Goal: Information Seeking & Learning: Learn about a topic

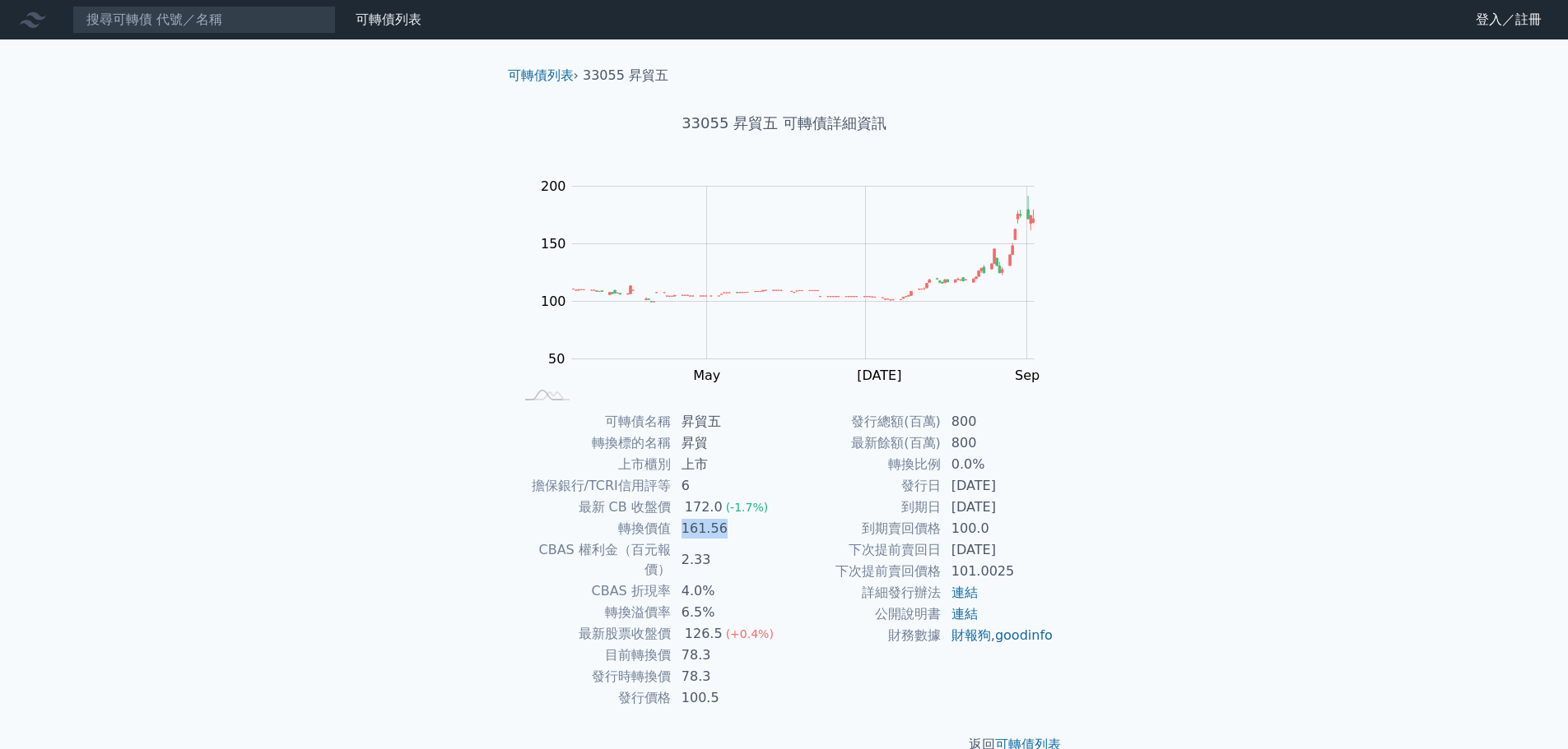
drag, startPoint x: 675, startPoint y: 531, endPoint x: 724, endPoint y: 534, distance: 49.1
click at [724, 534] on td "161.56" at bounding box center [727, 529] width 113 height 22
drag, startPoint x: 454, startPoint y: 534, endPoint x: 424, endPoint y: 557, distance: 37.8
click at [424, 557] on div "可轉債列表 財務數據 可轉債列表 財務數據 登入／註冊 登入／註冊 可轉債列表 › 33055 昇貿五 33055 昇貿五 可轉債詳細資訊 Zoom Out …" at bounding box center [784, 390] width 1568 height 781
drag, startPoint x: 619, startPoint y: 673, endPoint x: 733, endPoint y: 677, distance: 114.1
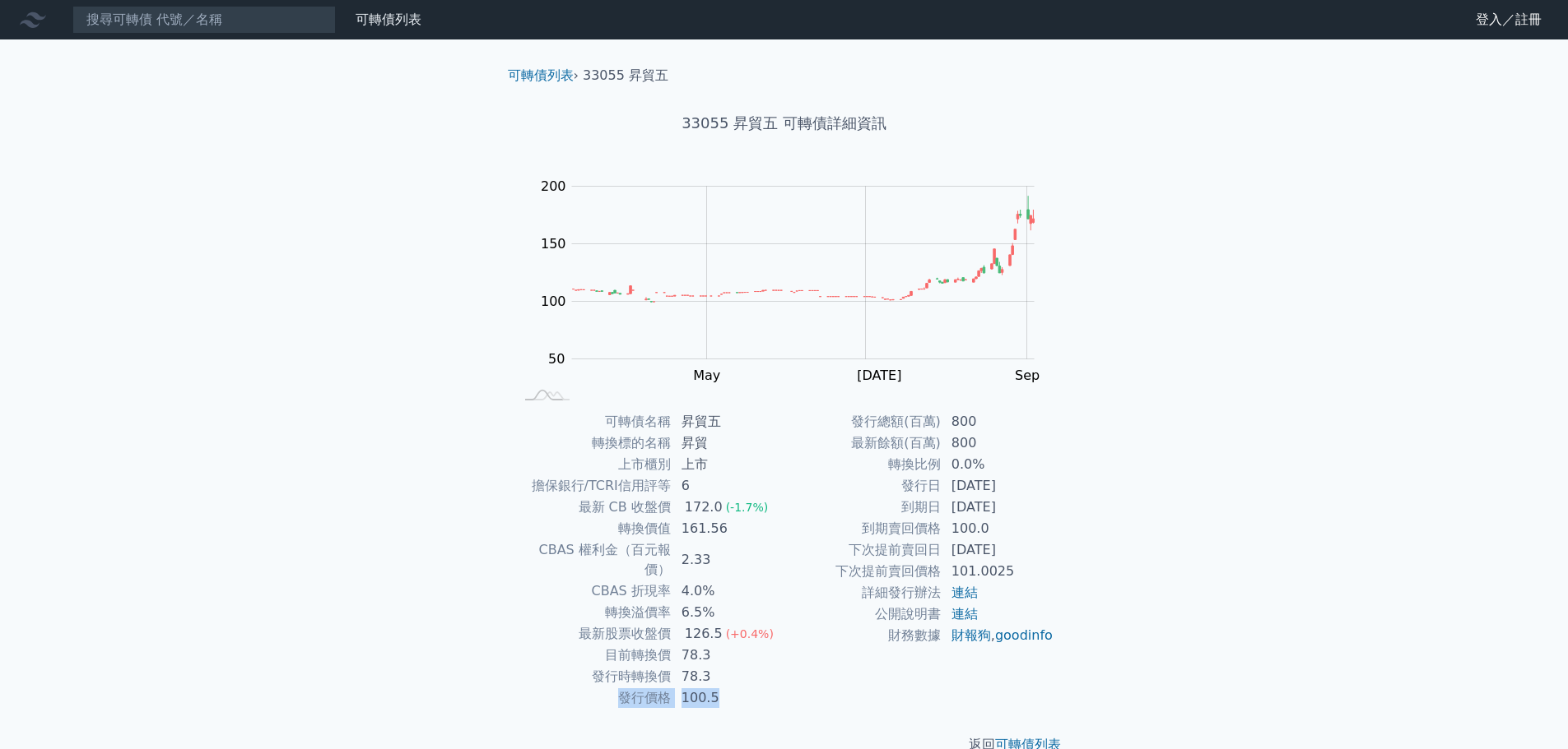
click at [733, 687] on tr "發行價格 100.5" at bounding box center [650, 698] width 270 height 22
click at [791, 510] on td "到期日" at bounding box center [862, 507] width 157 height 22
drag, startPoint x: 858, startPoint y: 420, endPoint x: 973, endPoint y: 422, distance: 115.0
click at [982, 423] on tr "發行總額(百萬) 800" at bounding box center [919, 421] width 270 height 22
click at [973, 421] on td "800" at bounding box center [997, 421] width 113 height 22
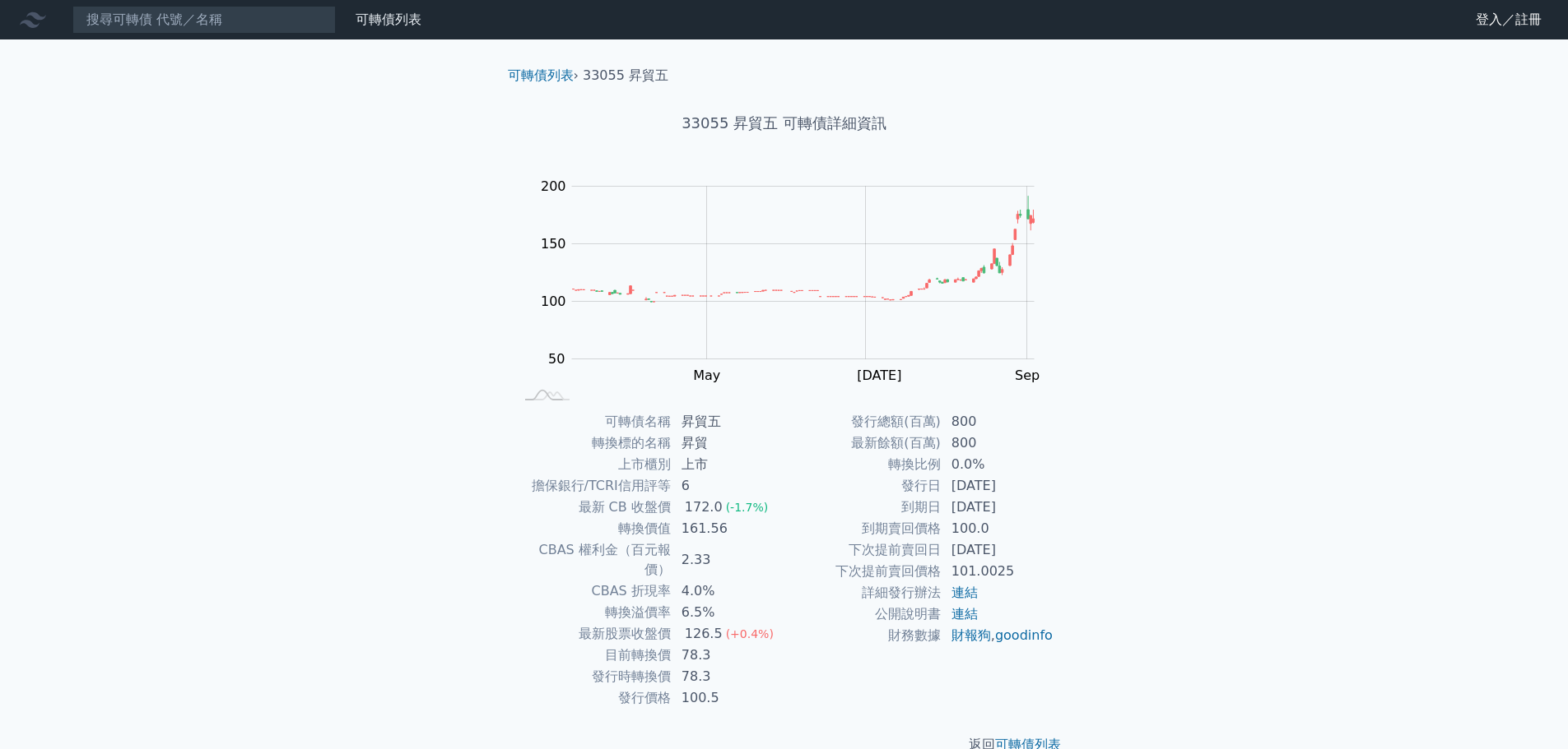
click at [967, 421] on td "800" at bounding box center [997, 421] width 113 height 22
click at [958, 419] on td "800" at bounding box center [997, 421] width 113 height 22
click at [404, 658] on div "可轉債列表 財務數據 可轉債列表 財務數據 登入／註冊 登入／註冊 可轉債列表 › 33055 昇貿五 33055 昇貿五 可轉債詳細資訊 Zoom Out …" at bounding box center [784, 390] width 1568 height 781
drag, startPoint x: 684, startPoint y: 616, endPoint x: 767, endPoint y: 617, distance: 83.0
click at [767, 624] on td "126.5 (+0.4%)" at bounding box center [727, 634] width 113 height 22
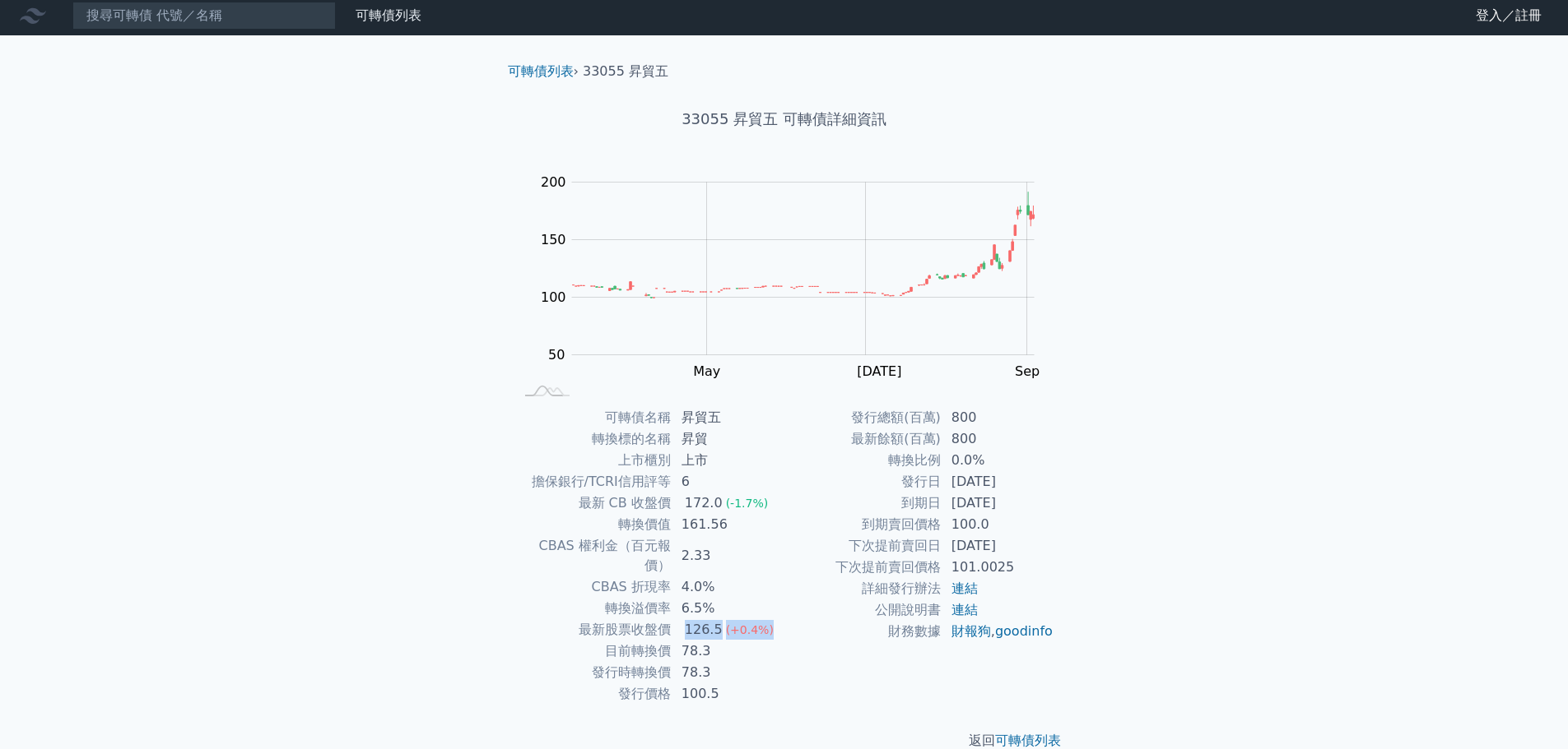
scroll to position [12, 0]
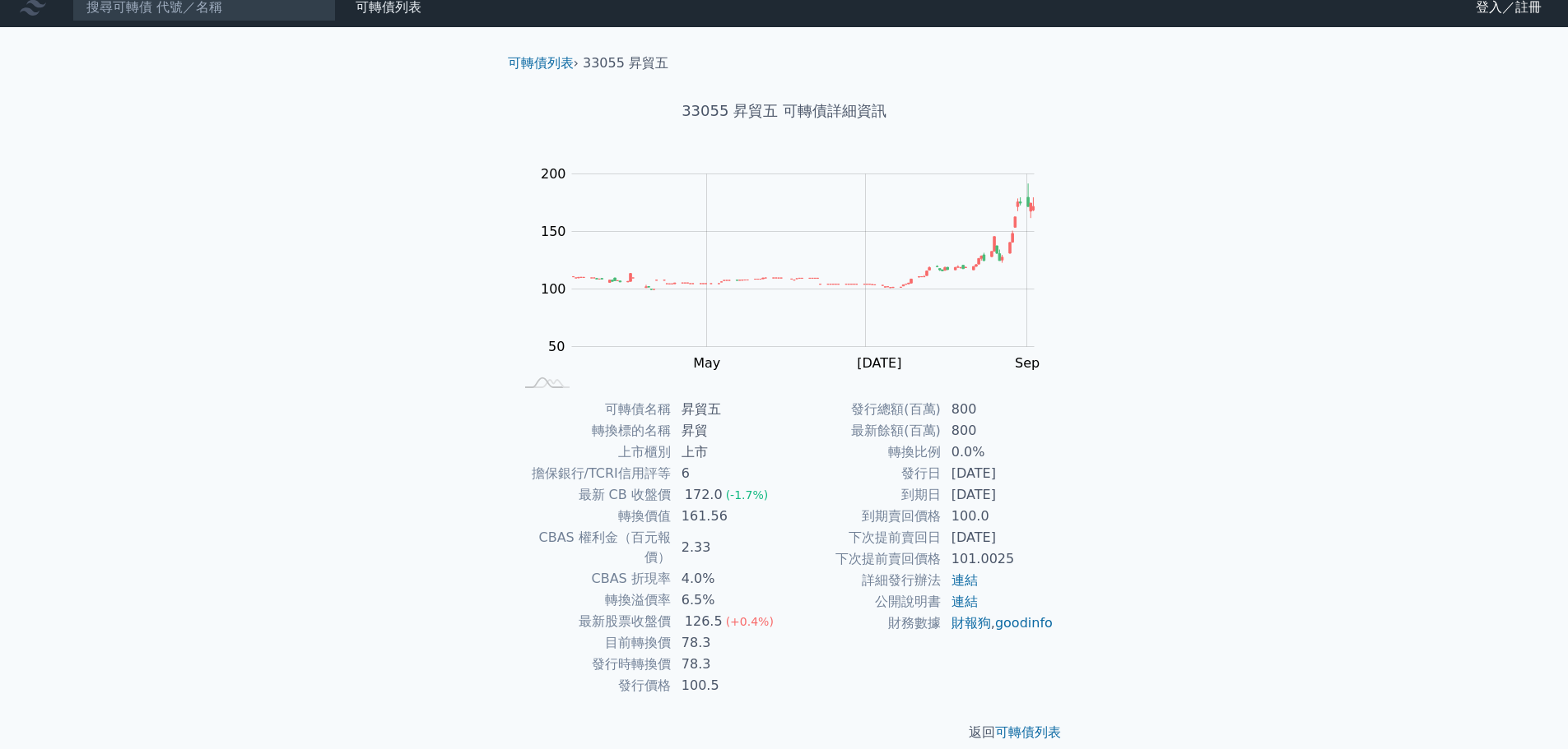
click at [813, 605] on td "公開說明書" at bounding box center [862, 602] width 157 height 22
drag, startPoint x: 719, startPoint y: 625, endPoint x: 675, endPoint y: 625, distance: 44.0
click at [675, 632] on td "78.3" at bounding box center [727, 643] width 113 height 22
drag, startPoint x: 681, startPoint y: 646, endPoint x: 709, endPoint y: 647, distance: 28.0
click at [709, 654] on td "78.3" at bounding box center [727, 665] width 113 height 22
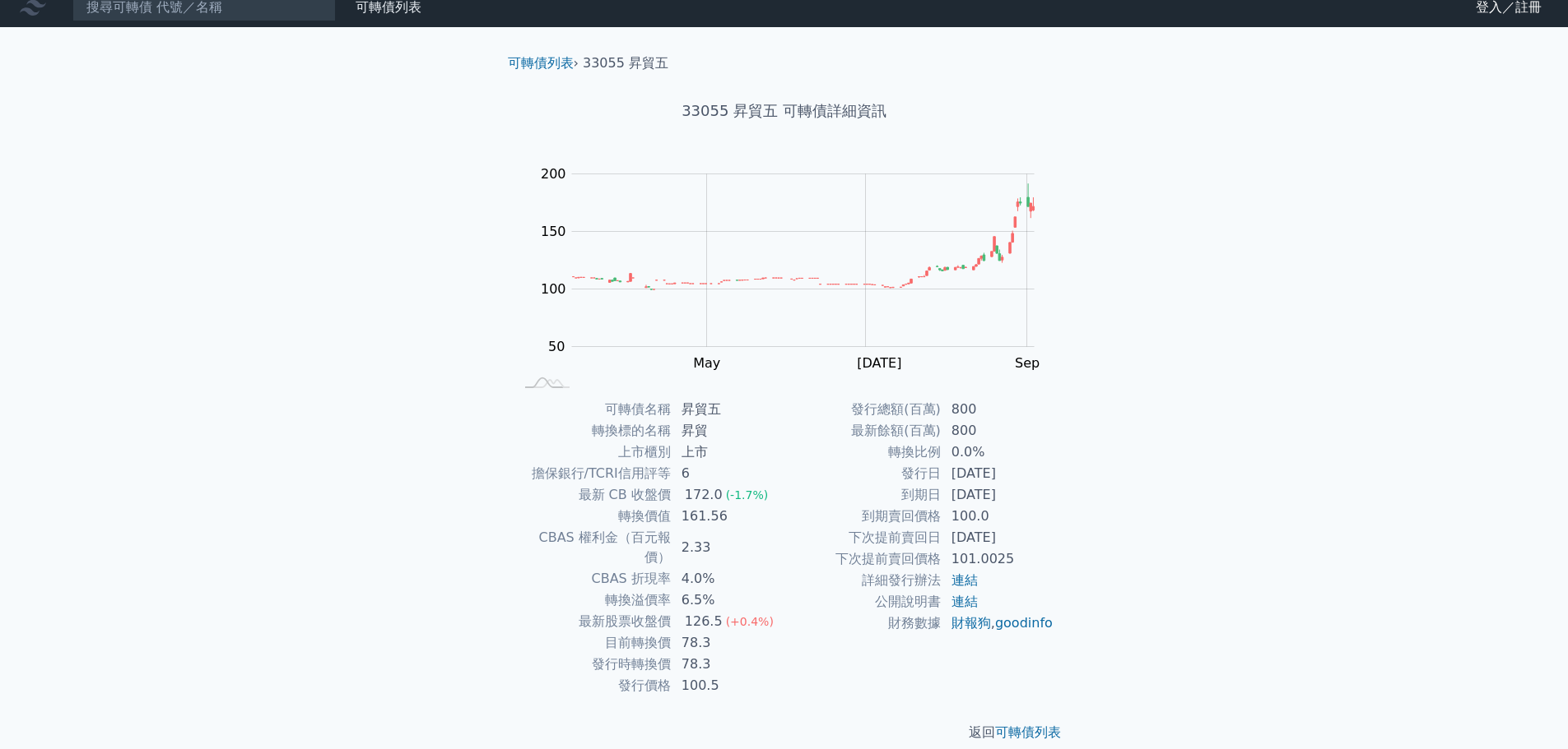
click at [767, 632] on td "78.3" at bounding box center [727, 643] width 113 height 22
click at [778, 723] on p "返回 可轉債列表" at bounding box center [784, 733] width 579 height 20
click at [774, 723] on p "返回 可轉債列表" at bounding box center [784, 733] width 579 height 20
drag, startPoint x: 853, startPoint y: 535, endPoint x: 1017, endPoint y: 555, distance: 165.2
click at [1017, 555] on tbody "發行總額(百萬) 800 最新餘額(百萬) 800 轉換比例 0.0% 發行日 2023-12-25 到期日 2026-12-25 到期賣回價格 100.0 …" at bounding box center [919, 516] width 270 height 235
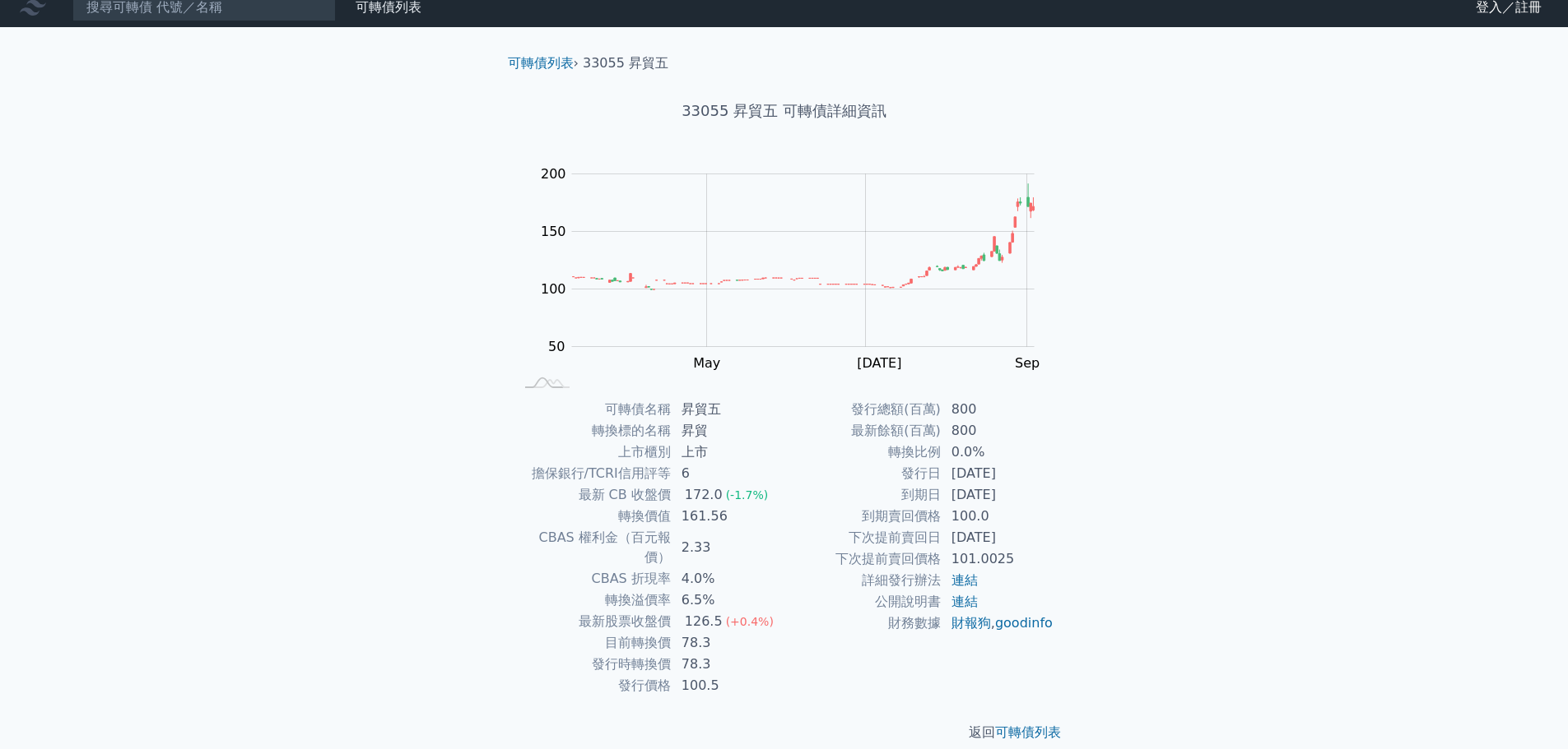
drag, startPoint x: 446, startPoint y: 570, endPoint x: 324, endPoint y: 517, distance: 133.0
click at [324, 517] on div "可轉債列表 財務數據 可轉債列表 財務數據 登入／註冊 登入／註冊 可轉債列表 › 33055 昇貿五 33055 昇貿五 可轉債詳細資訊 Zoom Out …" at bounding box center [784, 378] width 1568 height 781
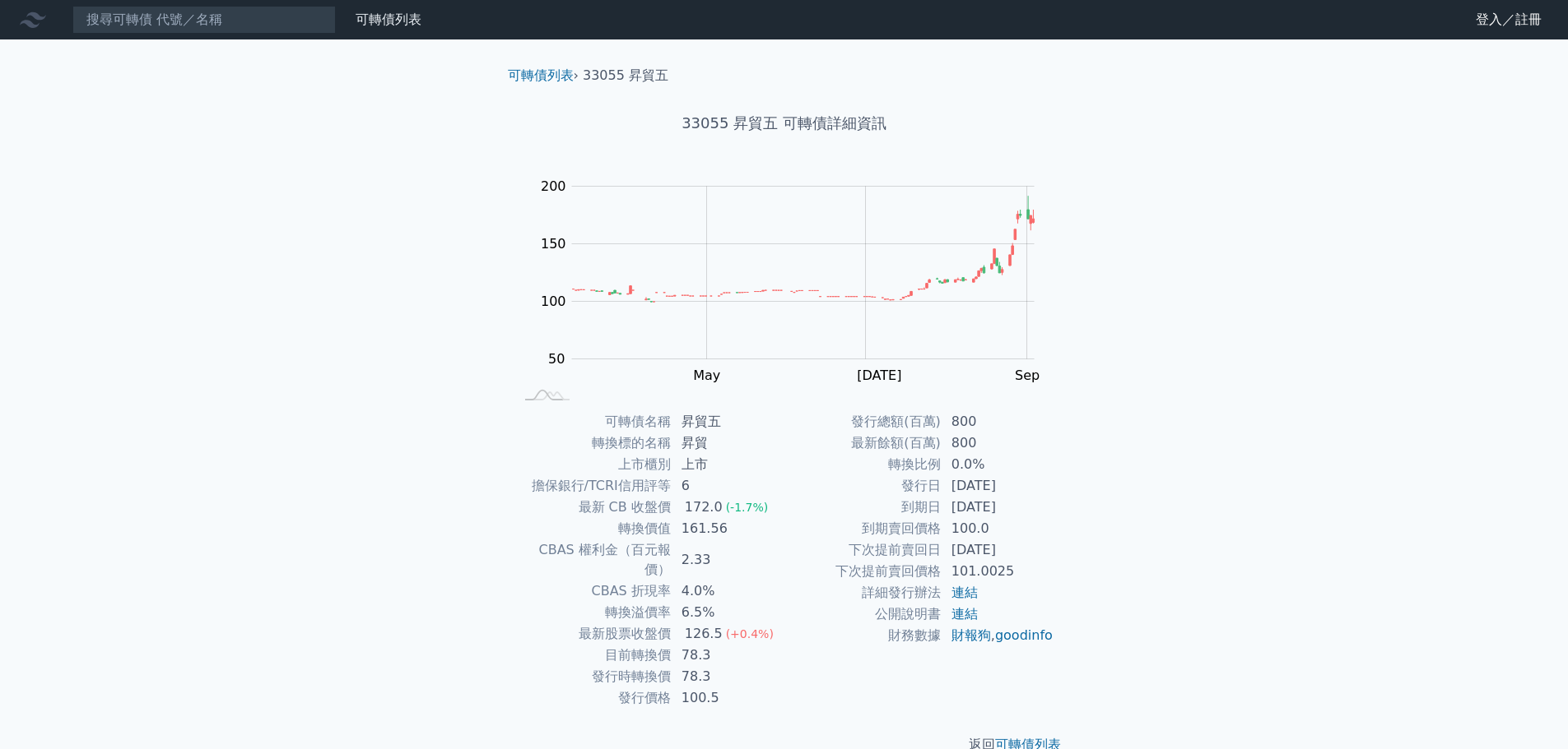
drag, startPoint x: 425, startPoint y: 423, endPoint x: 264, endPoint y: 572, distance: 219.4
click at [270, 563] on div "可轉債列表 財務數據 可轉債列表 財務數據 登入／註冊 登入／註冊 可轉債列表 › 33055 昇貿五 33055 昇貿五 可轉債詳細資訊 Zoom Out …" at bounding box center [784, 390] width 1568 height 781
drag, startPoint x: 609, startPoint y: 592, endPoint x: 715, endPoint y: 585, distance: 106.2
click at [715, 602] on tr "轉換溢價率 6.5%" at bounding box center [650, 612] width 270 height 22
click at [756, 602] on td "6.5%" at bounding box center [727, 612] width 113 height 22
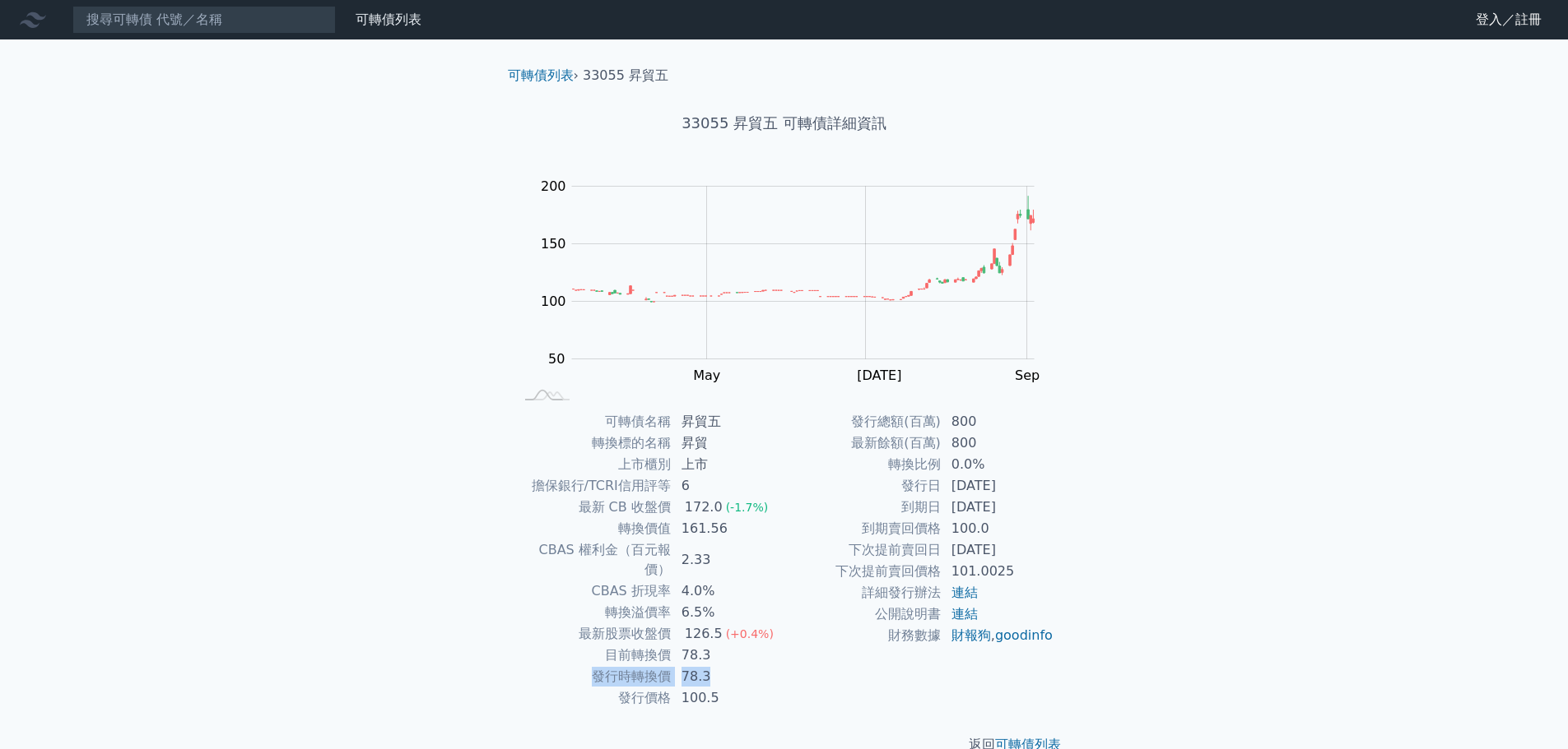
drag, startPoint x: 595, startPoint y: 659, endPoint x: 711, endPoint y: 667, distance: 116.3
click at [711, 667] on tr "發行時轉換價 78.3" at bounding box center [650, 677] width 270 height 22
click at [755, 687] on td "100.5" at bounding box center [727, 698] width 113 height 22
drag, startPoint x: 577, startPoint y: 610, endPoint x: 712, endPoint y: 631, distance: 136.6
click at [712, 631] on tbody "可轉債名稱 昇貿五 轉換標的名稱 昇貿 上市櫃別 上市 擔保銀行/TCRI信用評等 6 最新 CB 收盤價 172.0 (-1.7%) 轉換價值 161.56…" at bounding box center [650, 560] width 270 height 298
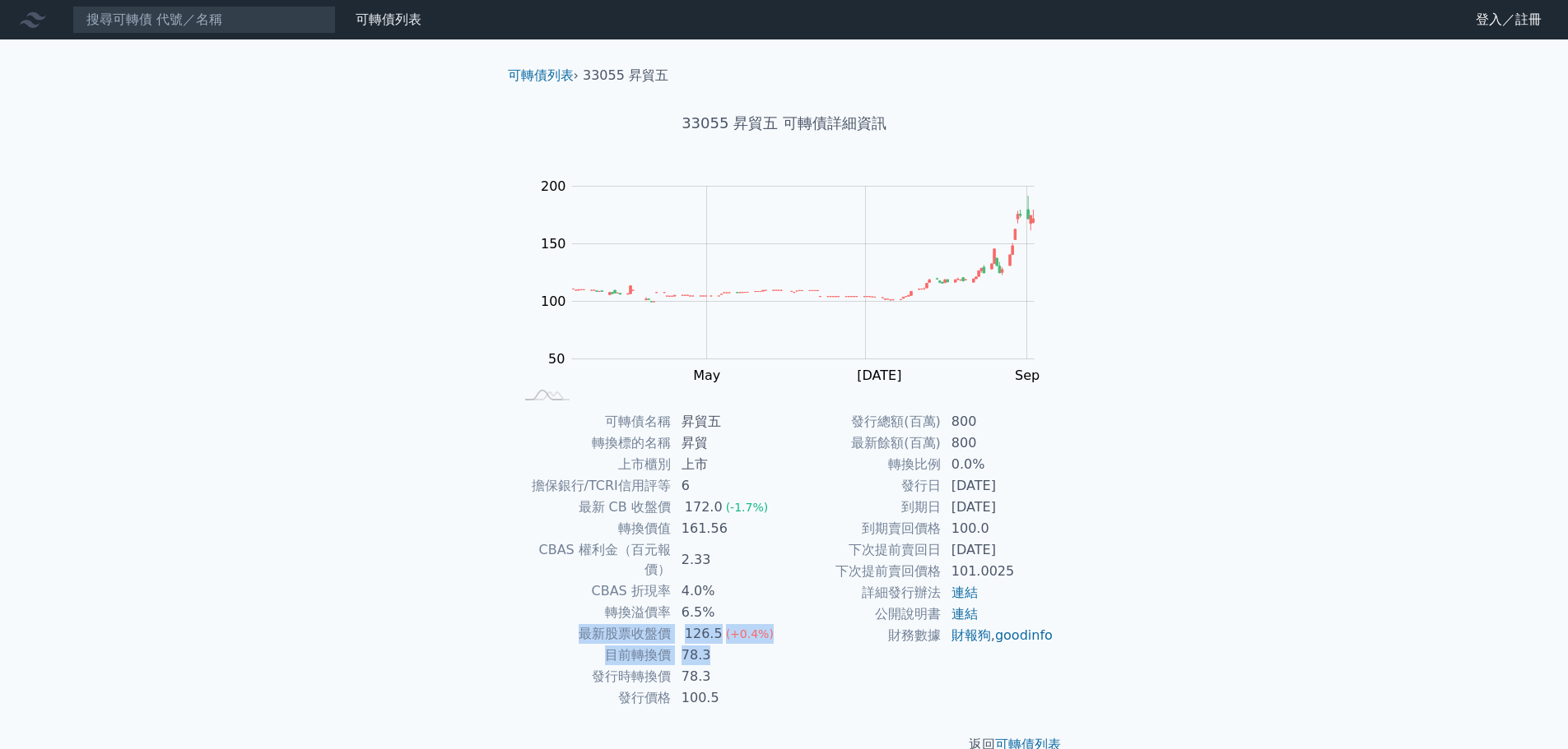
click at [712, 645] on td "78.3" at bounding box center [727, 655] width 113 height 22
drag, startPoint x: 717, startPoint y: 639, endPoint x: 586, endPoint y: 619, distance: 132.5
click at [586, 619] on tbody "可轉債名稱 昇貿五 轉換標的名稱 昇貿 上市櫃別 上市 擔保銀行/TCRI信用評等 6 最新 CB 收盤價 172.0 (-1.7%) 轉換價值 161.56…" at bounding box center [650, 560] width 270 height 298
drag, startPoint x: 582, startPoint y: 617, endPoint x: 710, endPoint y: 646, distance: 131.2
click at [710, 646] on tbody "可轉債名稱 昇貿五 轉換標的名稱 昇貿 上市櫃別 上市 擔保銀行/TCRI信用評等 6 最新 CB 收盤價 172.0 (-1.7%) 轉換價值 161.56…" at bounding box center [650, 560] width 270 height 298
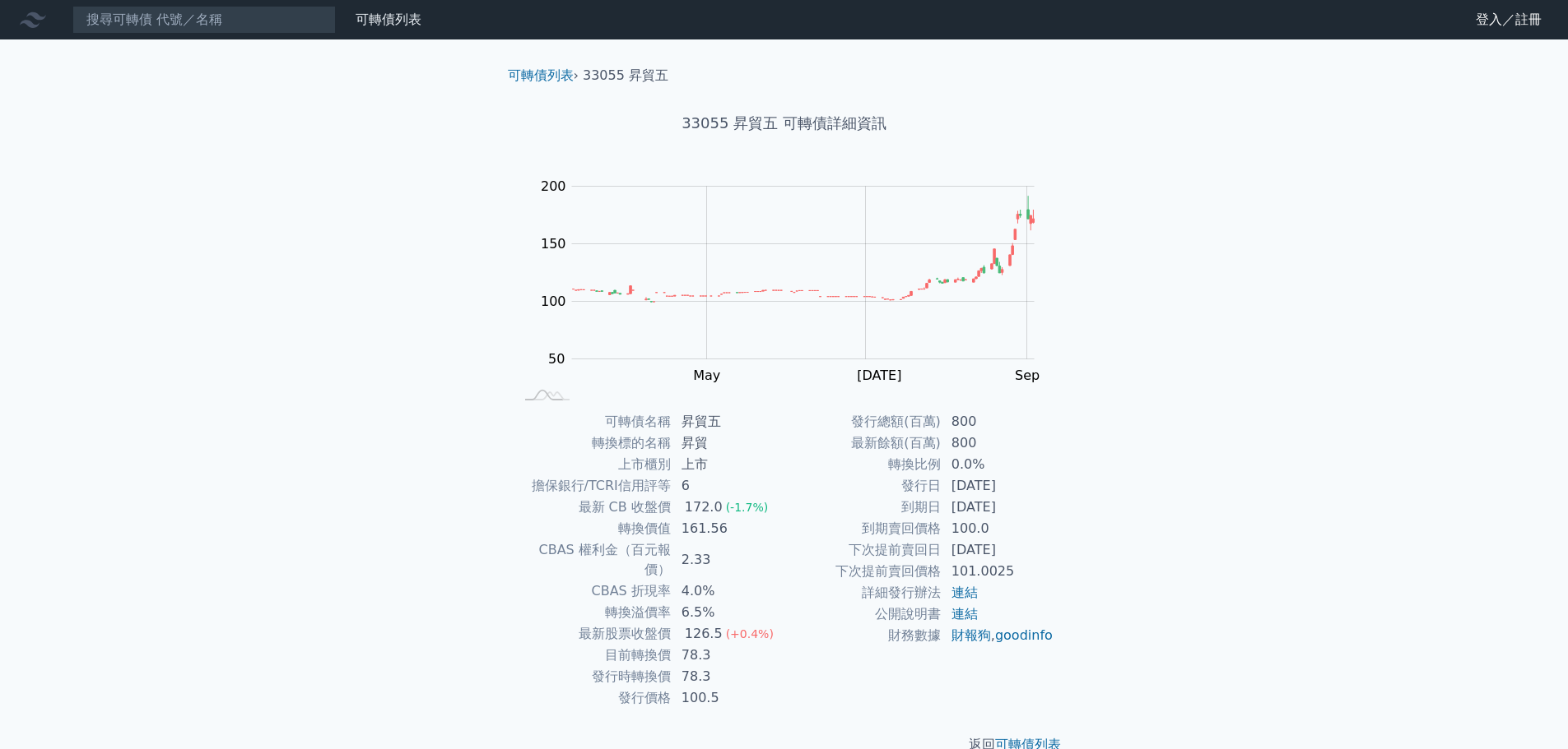
drag, startPoint x: 568, startPoint y: 488, endPoint x: 452, endPoint y: 495, distance: 116.2
click at [452, 495] on div "可轉債列表 財務數據 可轉債列表 財務數據 登入／註冊 登入／註冊 可轉債列表 › 33055 昇貿五 33055 昇貿五 可轉債詳細資訊 Zoom Out …" at bounding box center [784, 390] width 1568 height 781
drag, startPoint x: 826, startPoint y: 396, endPoint x: 775, endPoint y: 435, distance: 64.2
click at [775, 434] on td "昇貿" at bounding box center [727, 443] width 113 height 22
drag, startPoint x: 813, startPoint y: 650, endPoint x: 786, endPoint y: 670, distance: 33.6
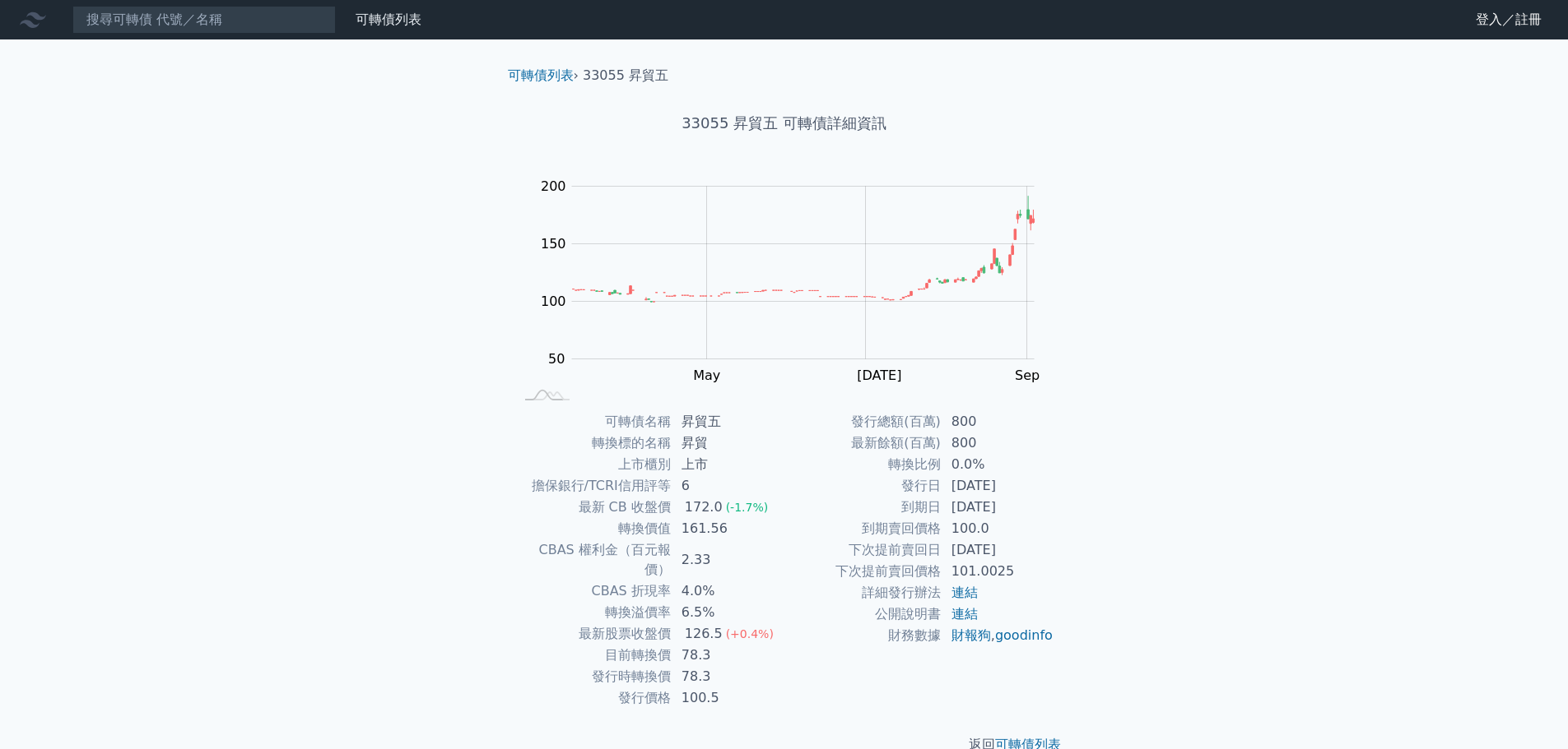
click at [786, 670] on div "發行總額(百萬) 800 最新餘額(百萬) 800 轉換比例 0.0% 發行日 2023-12-25 到期日 2026-12-25 到期賣回價格 100.0 …" at bounding box center [919, 560] width 270 height 298
click at [964, 638] on link "財報狗" at bounding box center [972, 635] width 40 height 15
click at [273, 626] on div "可轉債列表 財務數據 可轉債列表 財務數據 登入／註冊 登入／註冊 可轉債列表 › 33055 昇貿五 33055 昇貿五 可轉債詳細資訊 Zoom Out …" at bounding box center [784, 390] width 1568 height 781
drag, startPoint x: 273, startPoint y: 626, endPoint x: 254, endPoint y: 623, distance: 19.2
click at [254, 623] on div "可轉債列表 財務數據 可轉債列表 財務數據 登入／註冊 登入／註冊 可轉債列表 › 33055 昇貿五 33055 昇貿五 可轉債詳細資訊 Zoom Out …" at bounding box center [784, 390] width 1568 height 781
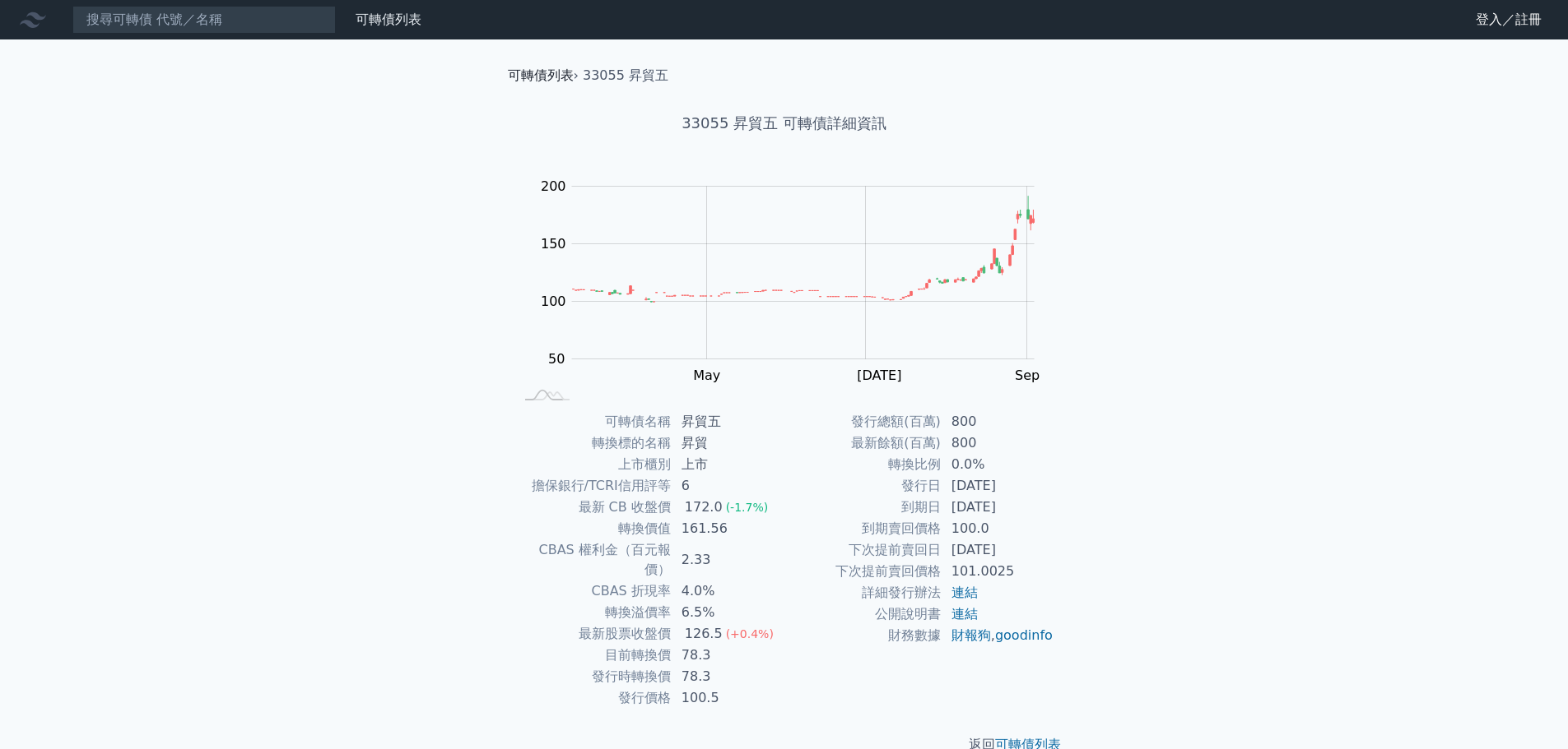
click at [534, 83] on link "可轉債列表" at bounding box center [540, 75] width 66 height 15
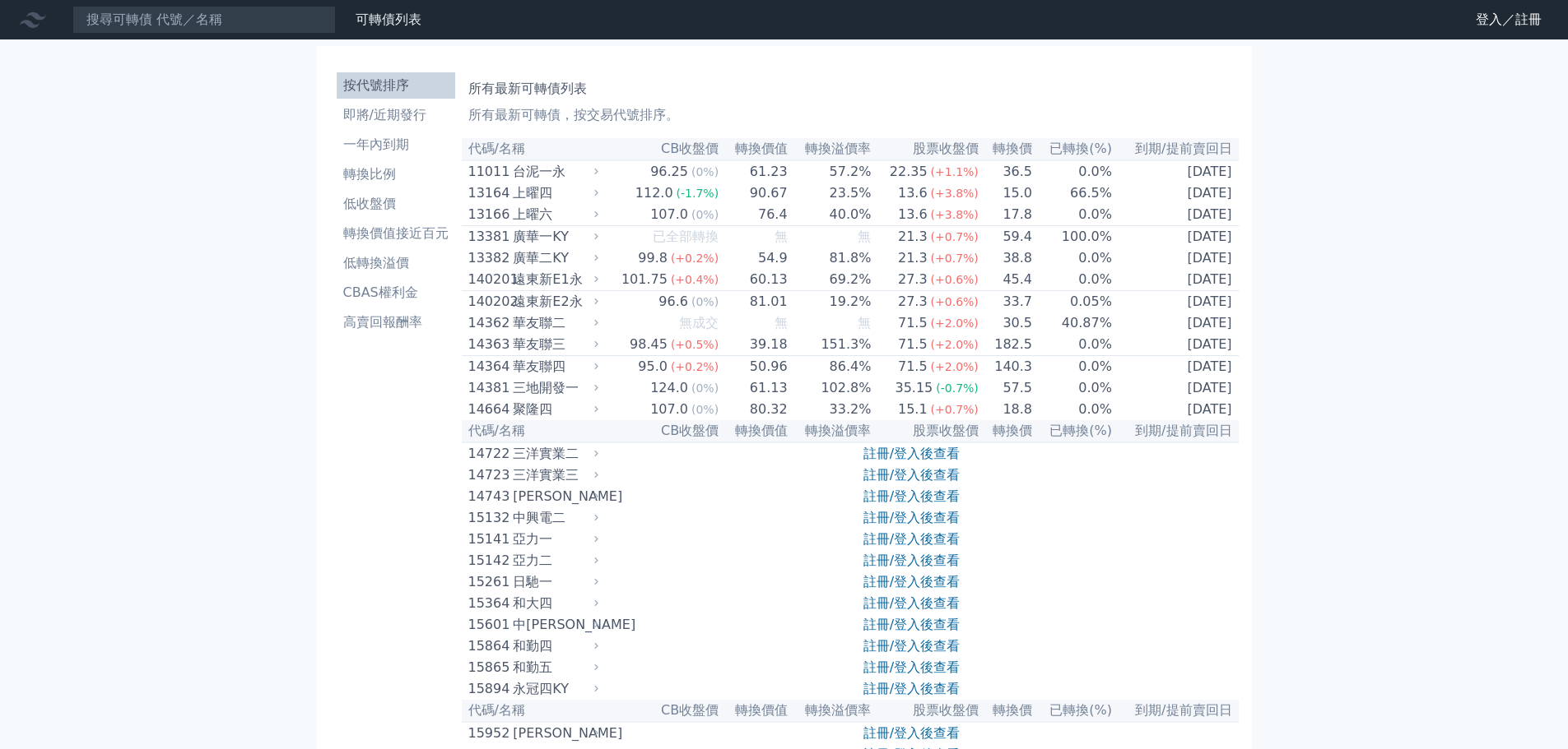
click at [209, 24] on input at bounding box center [203, 19] width 263 height 28
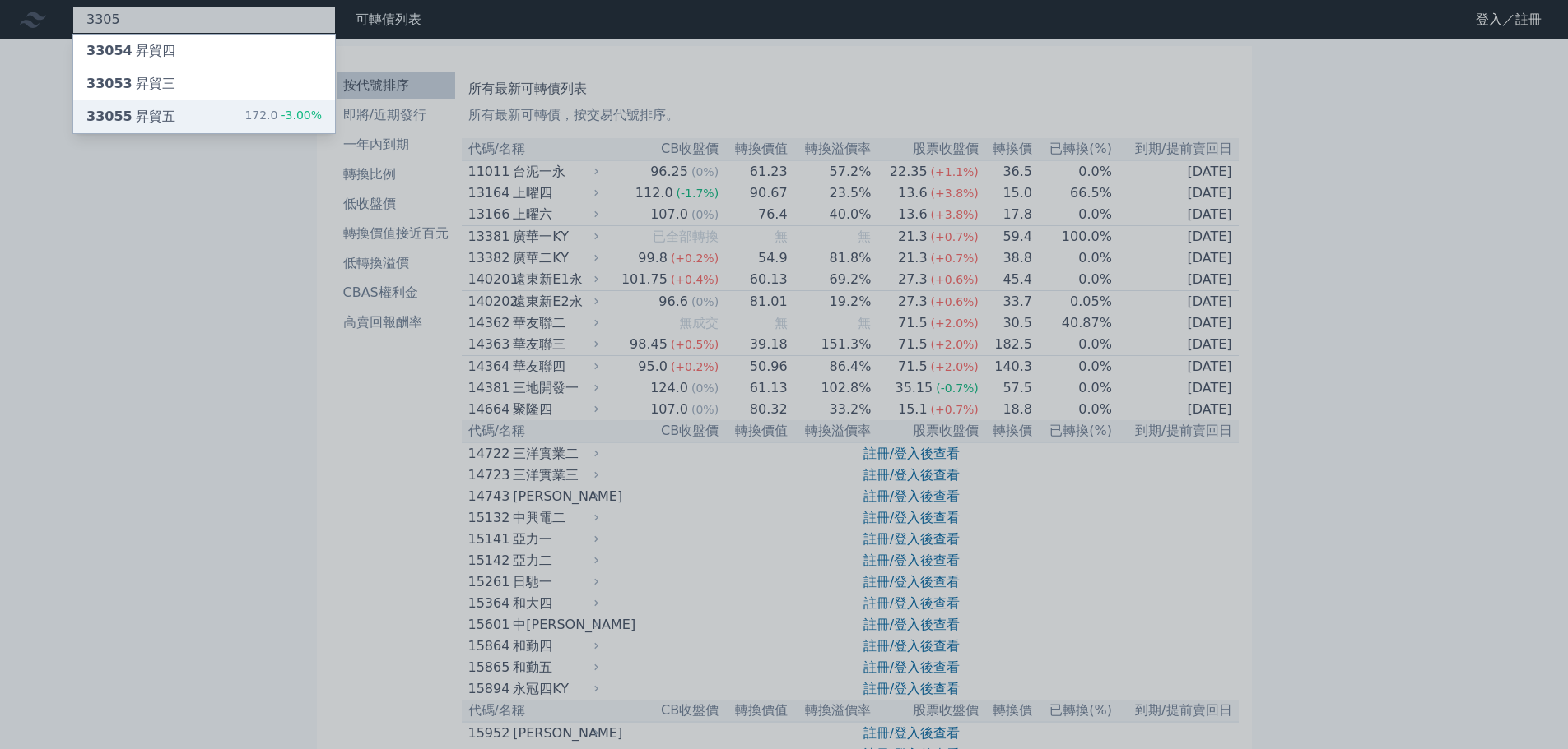
type input "3305"
click at [143, 118] on div "33055 昇貿五" at bounding box center [131, 117] width 89 height 20
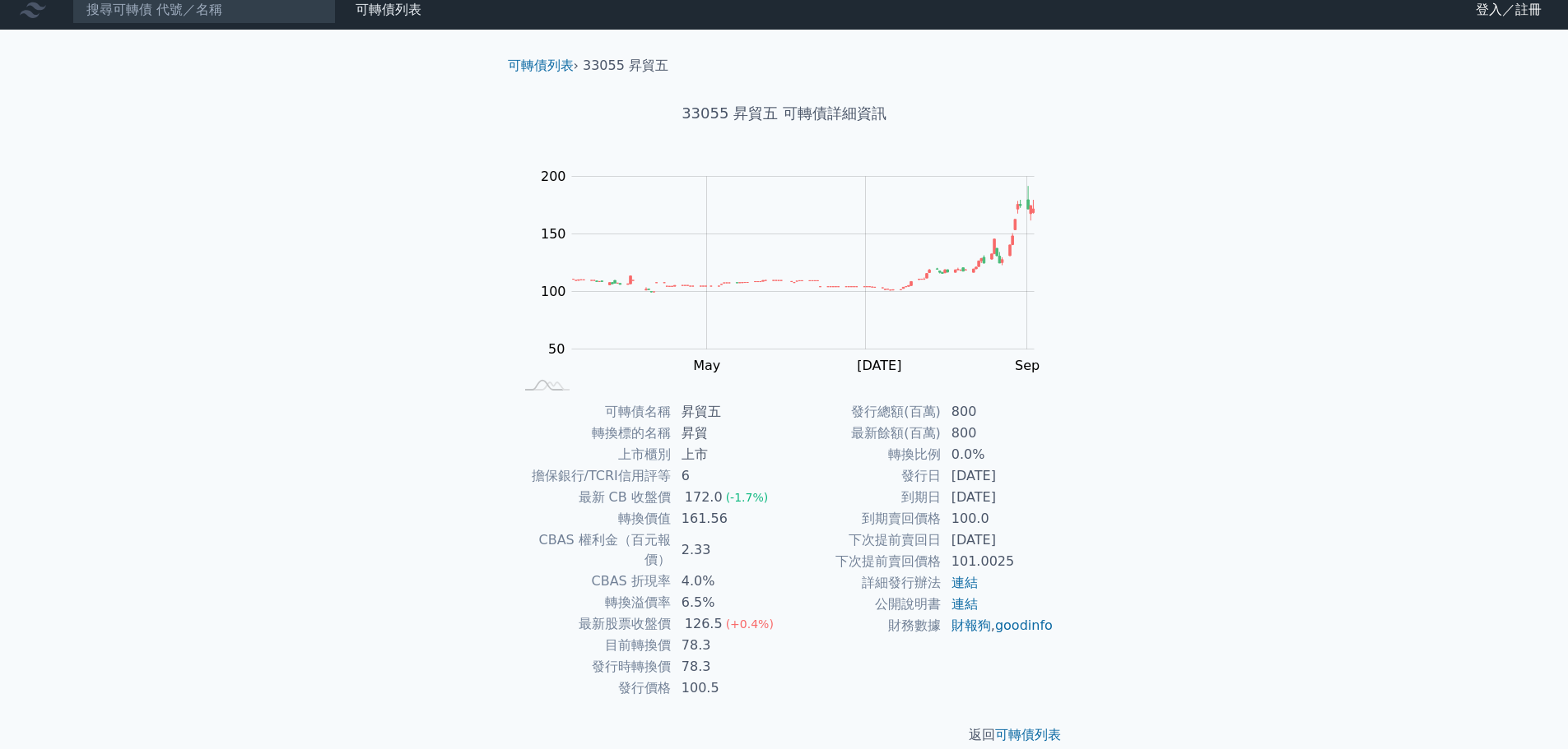
scroll to position [12, 0]
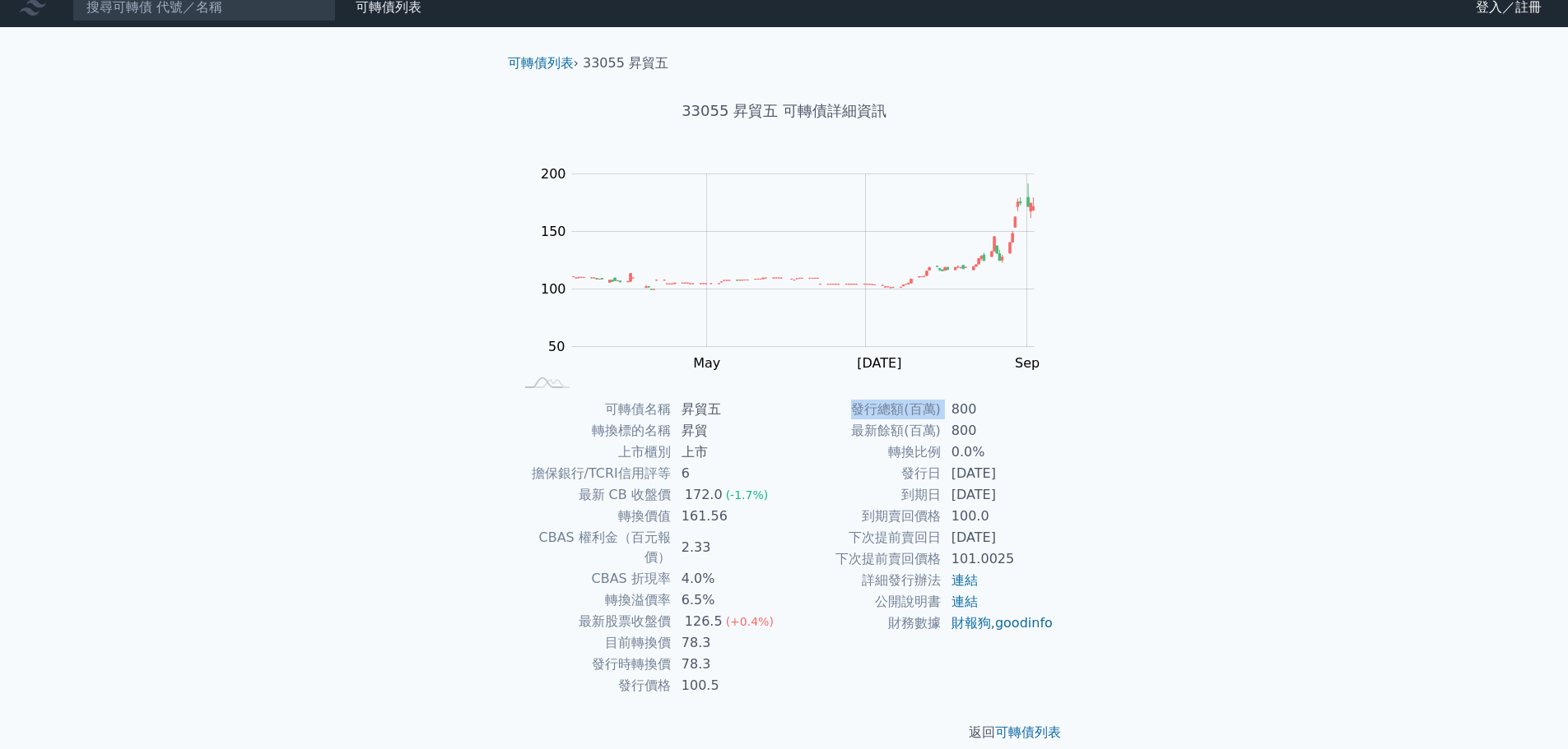
drag, startPoint x: 950, startPoint y: 409, endPoint x: 1059, endPoint y: 496, distance: 139.5
click at [1059, 496] on div "可轉債名稱 昇貿五 轉換標的名稱 昇貿 上市櫃別 上市 擔保銀行/TCRI信用評等 6 最新 CB 收盤價 172.0 (-1.7%) 轉換價值 161.56…" at bounding box center [784, 548] width 579 height 298
click at [730, 654] on td "78.3" at bounding box center [727, 665] width 113 height 22
drag, startPoint x: 740, startPoint y: 674, endPoint x: 663, endPoint y: 614, distance: 97.6
click at [663, 614] on tbody "可轉債名稱 昇貿五 轉換標的名稱 昇貿 上市櫃別 上市 擔保銀行/TCRI信用評等 6 最新 CB 收盤價 172.0 (-1.7%) 轉換價值 161.56…" at bounding box center [650, 548] width 270 height 298
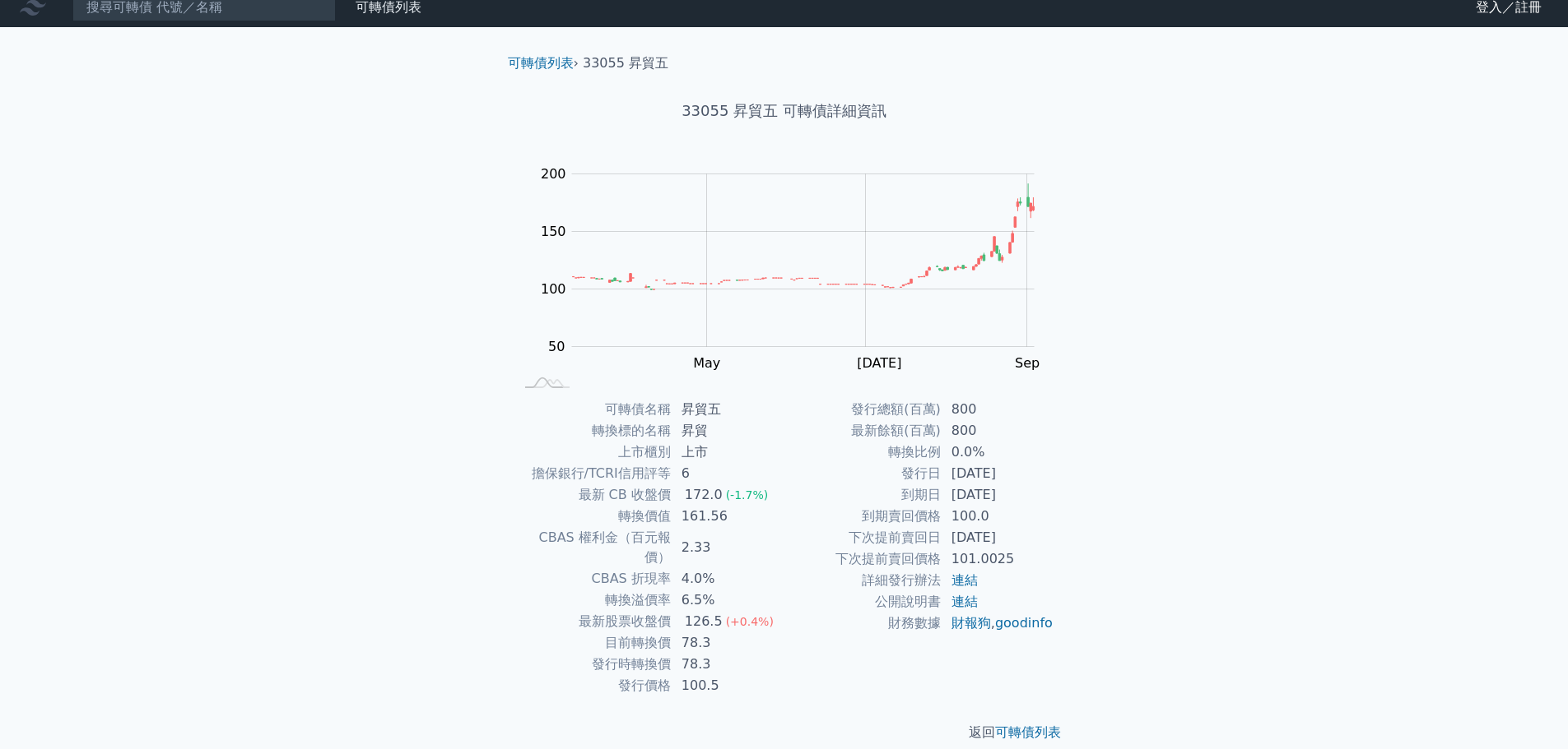
drag, startPoint x: 368, startPoint y: 515, endPoint x: 293, endPoint y: 249, distance: 276.4
click at [367, 515] on div "可轉債列表 財務數據 可轉債列表 財務數據 登入／註冊 登入／註冊 可轉債列表 › 33055 昇貿五 33055 昇貿五 可轉債詳細資訊 Zoom Out …" at bounding box center [784, 378] width 1568 height 781
